Goal: Download file/media

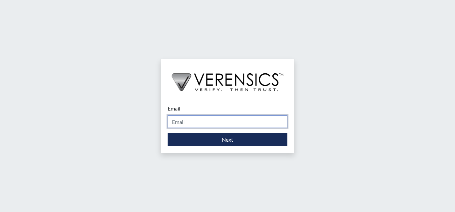
click at [210, 124] on input "Email" at bounding box center [228, 121] width 120 height 13
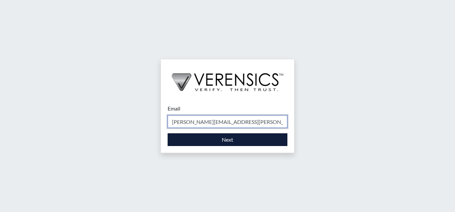
type input "[PERSON_NAME][EMAIL_ADDRESS][PERSON_NAME][DOMAIN_NAME]"
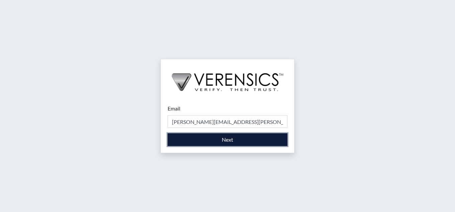
click at [197, 138] on button "Next" at bounding box center [228, 139] width 120 height 13
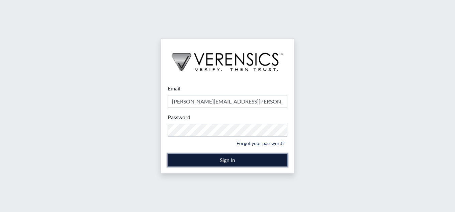
click at [185, 164] on button "Sign In" at bounding box center [228, 160] width 120 height 13
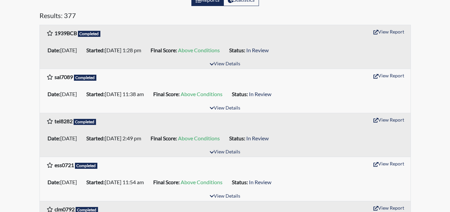
scroll to position [107, 0]
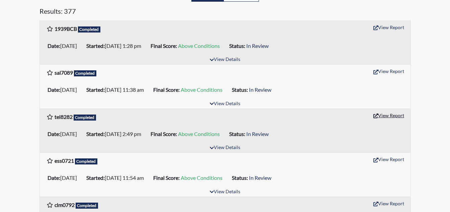
click at [386, 118] on button "View Report" at bounding box center [388, 115] width 37 height 10
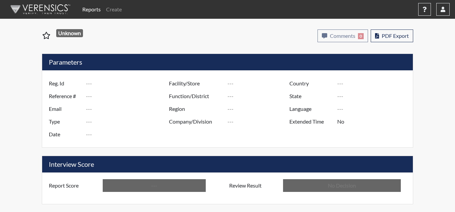
type input "tel8282"
type input "48904"
type input "---"
type input "Corrections Pre-Employment"
type input "Aug 6, 2025"
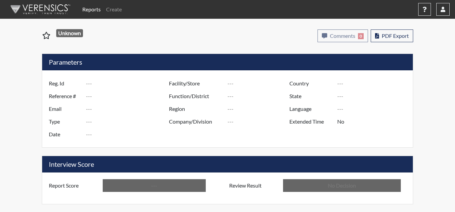
type input "[PERSON_NAME]"
type input "[GEOGRAPHIC_DATA]"
type input "[US_STATE]"
type input "English"
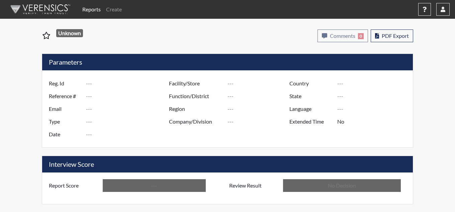
type input "Above Conditions"
type input "In Review"
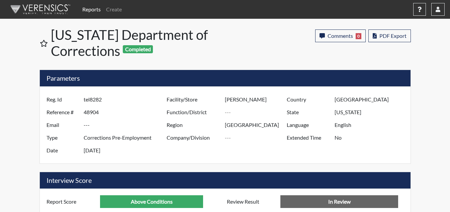
scroll to position [111, 278]
click at [382, 39] on button "PDF Export" at bounding box center [389, 35] width 42 height 13
